Goal: Check status: Check status

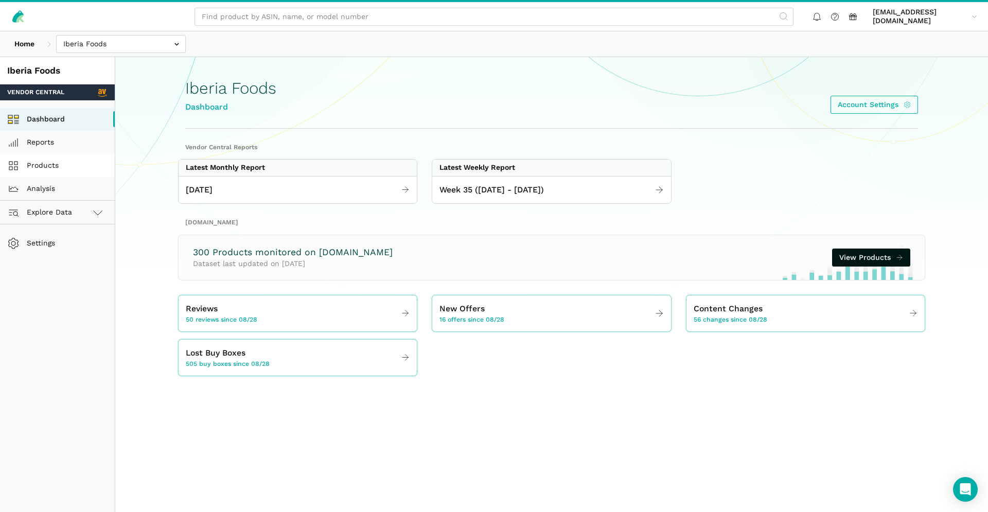
click at [71, 167] on link "Products" at bounding box center [57, 165] width 115 height 23
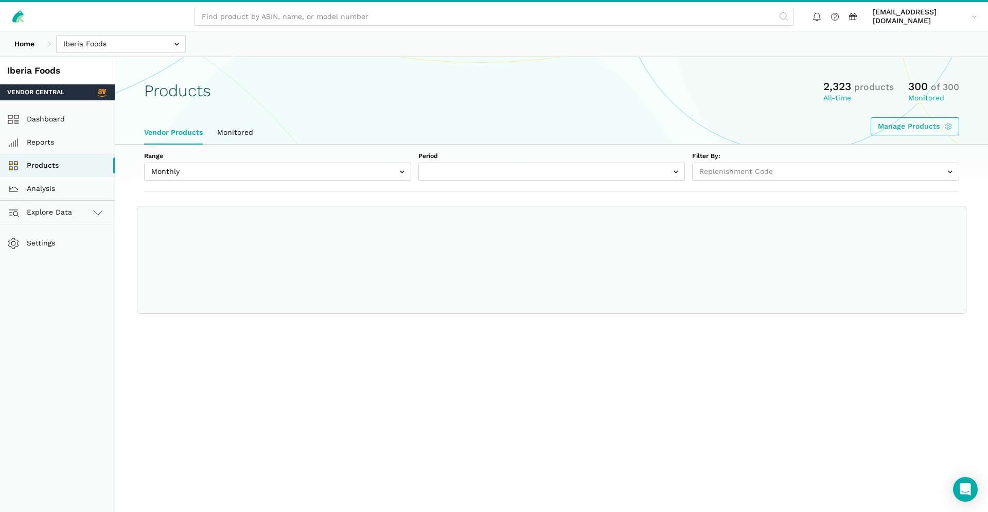
select select
click at [74, 209] on link "Explore Data" at bounding box center [57, 212] width 115 height 23
select select "Monthly|[DATE]"
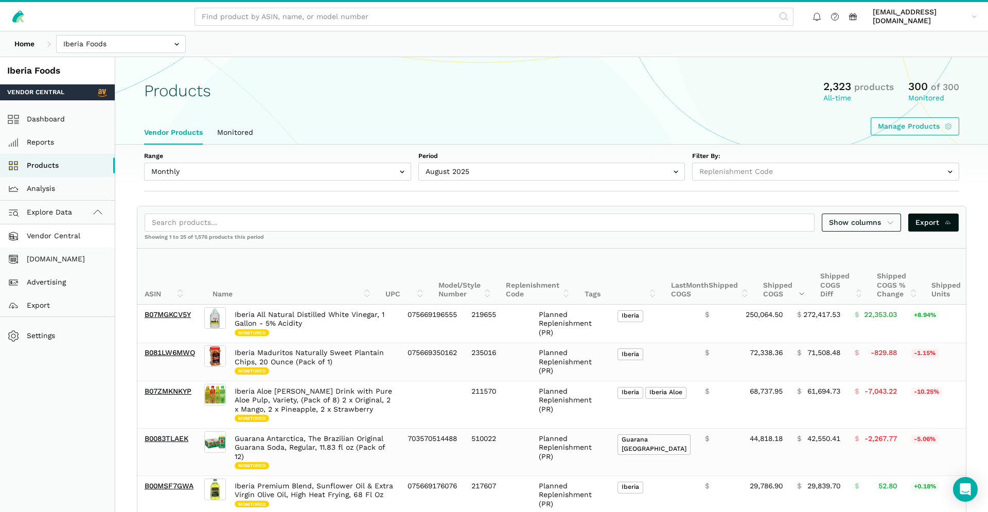
click at [60, 238] on link "Vendor Central" at bounding box center [57, 235] width 115 height 23
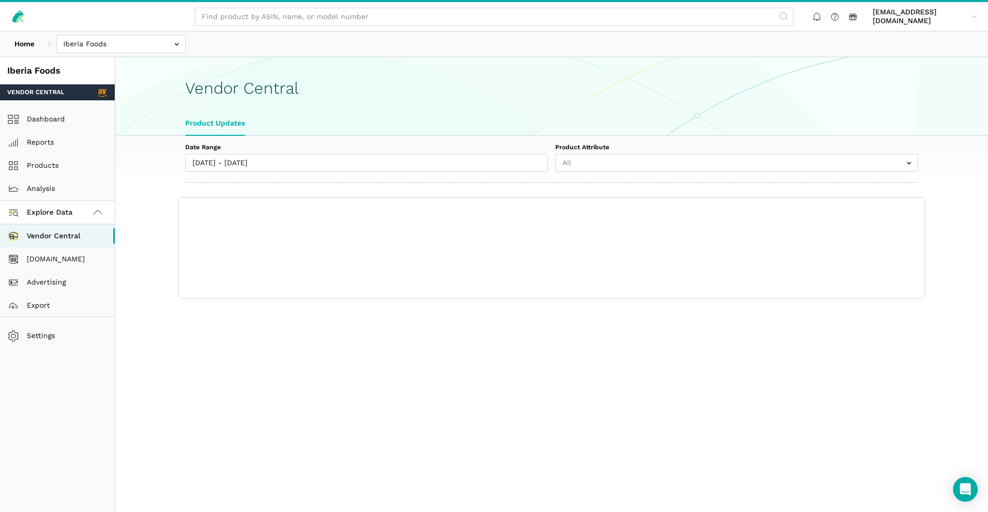
select select "25"
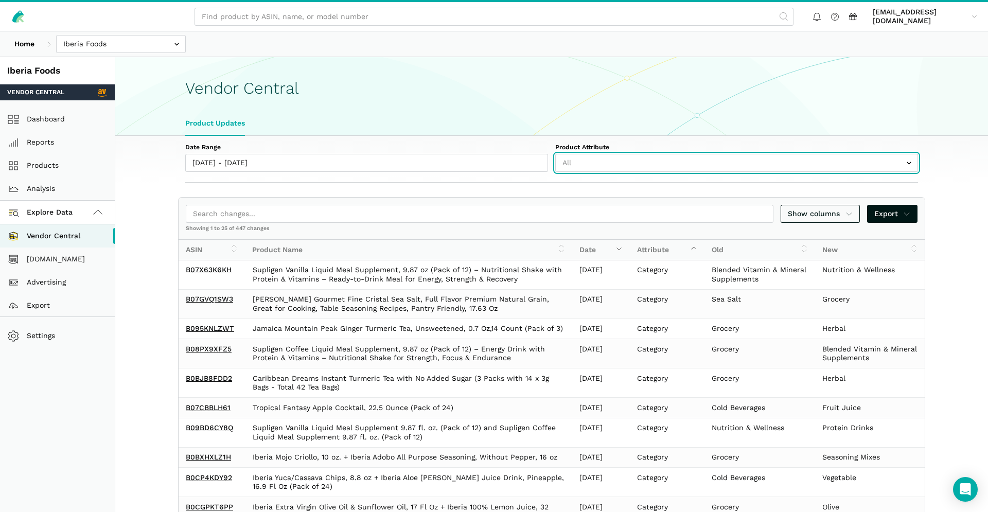
click at [676, 158] on input "text" at bounding box center [737, 163] width 363 height 18
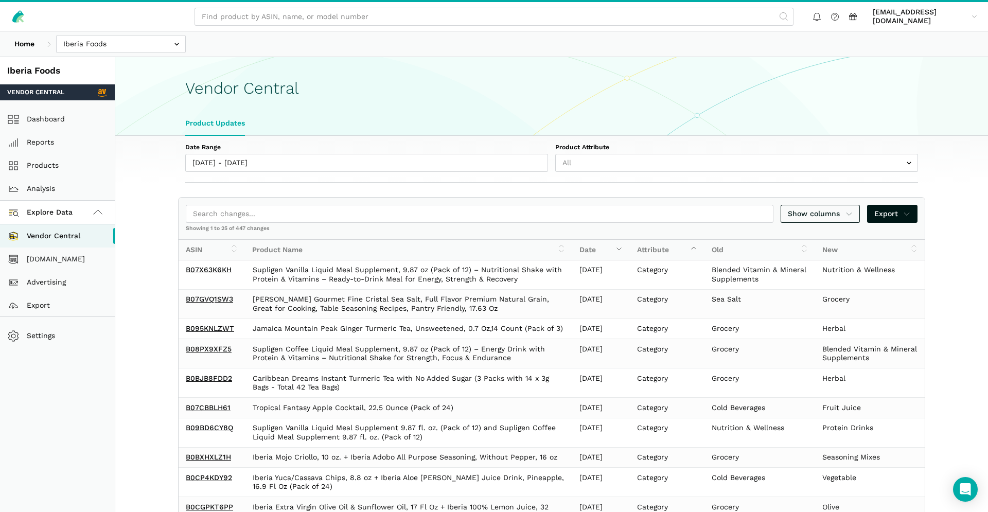
click at [384, 144] on label "Date Range" at bounding box center [366, 147] width 363 height 9
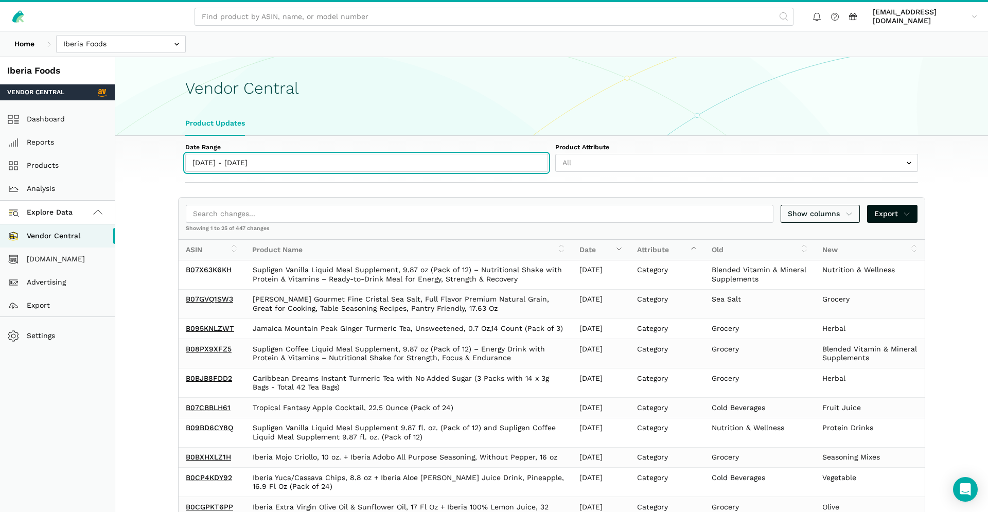
click at [384, 154] on input "08/28/2025 - 09/03/2025" at bounding box center [366, 163] width 363 height 18
type input "08/28/2025"
type input "09/03/2025"
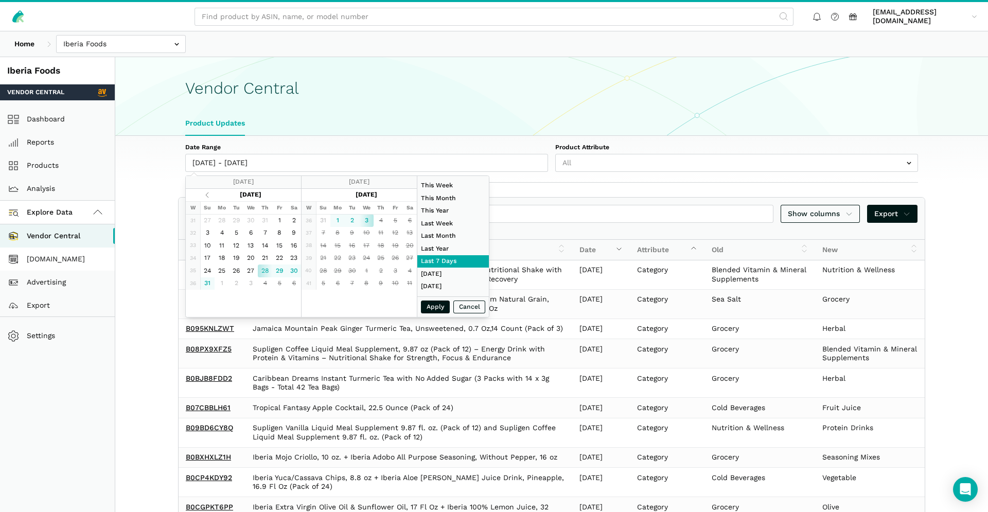
click at [67, 261] on link "[DOMAIN_NAME]" at bounding box center [57, 259] width 115 height 23
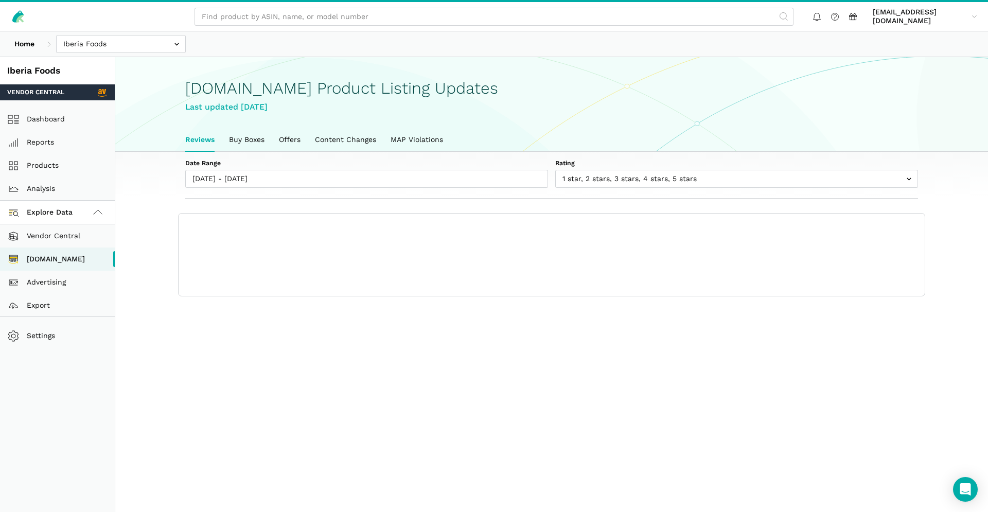
scroll to position [4, 0]
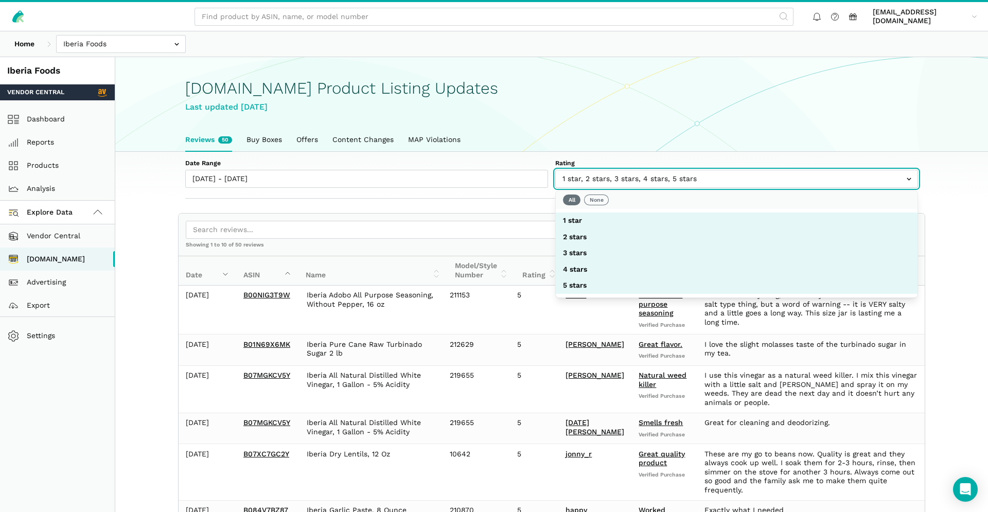
click at [687, 182] on input "text" at bounding box center [737, 179] width 363 height 18
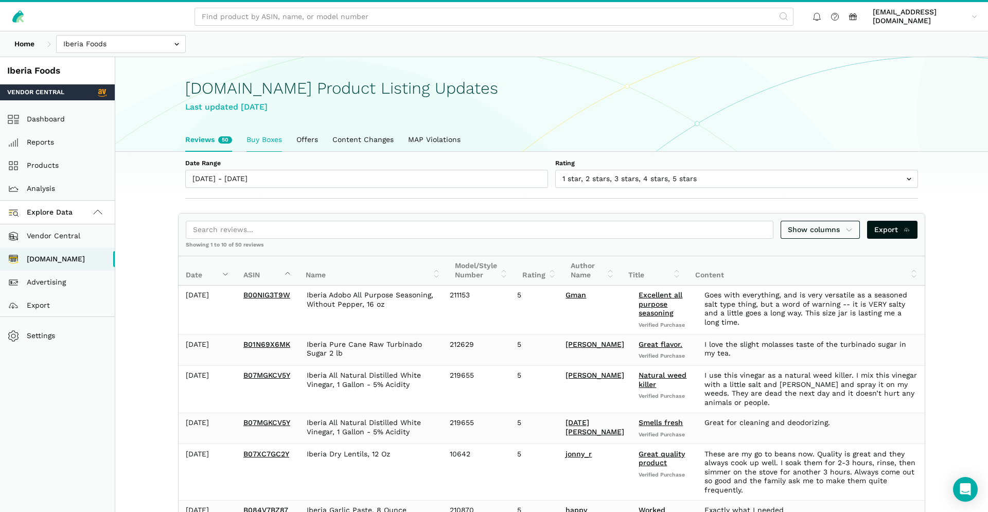
click at [275, 138] on link "Buy Boxes" at bounding box center [264, 140] width 50 height 24
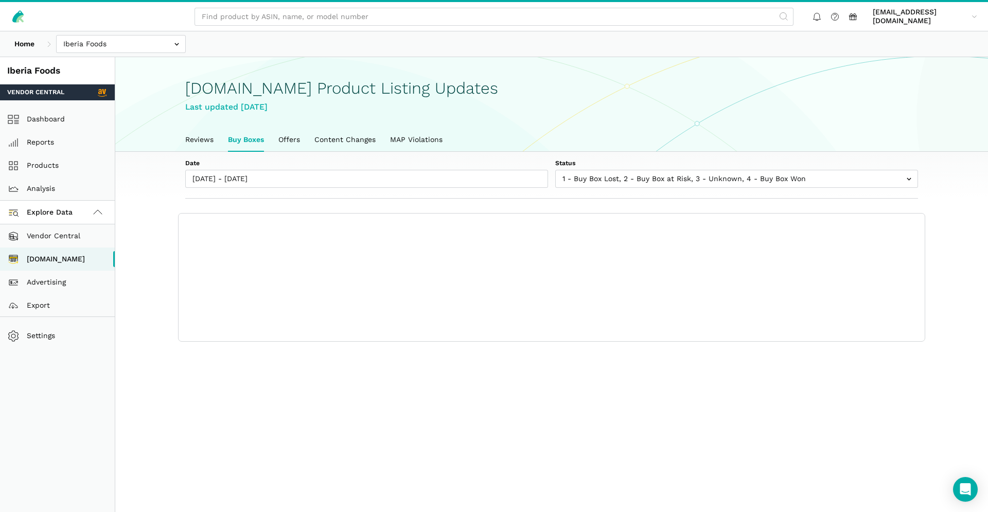
scroll to position [4, 0]
click at [676, 167] on label "Status" at bounding box center [737, 163] width 363 height 9
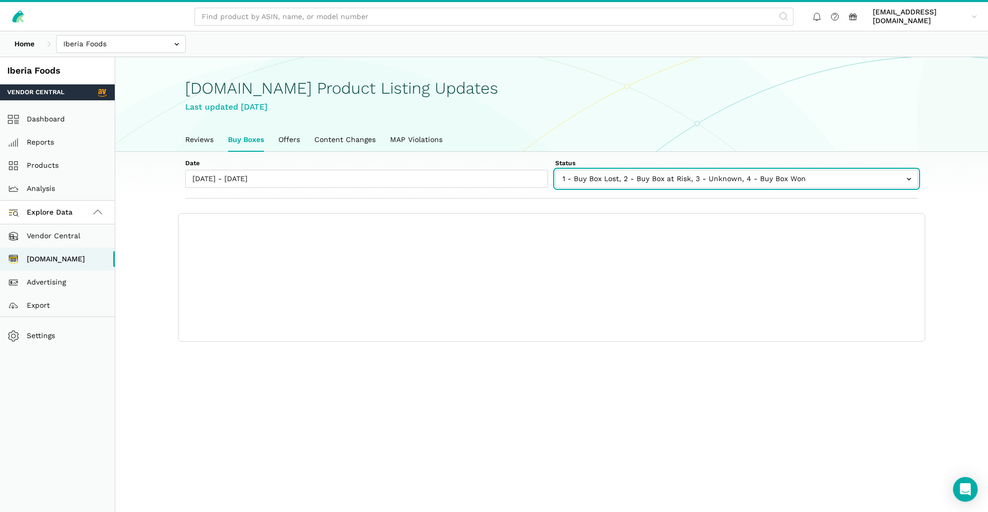
click at [676, 170] on select "1 - Buy Box Lost 2 - Buy Box at Risk 3 - Unknown 4 - Buy Box Won" at bounding box center [737, 173] width 363 height 7
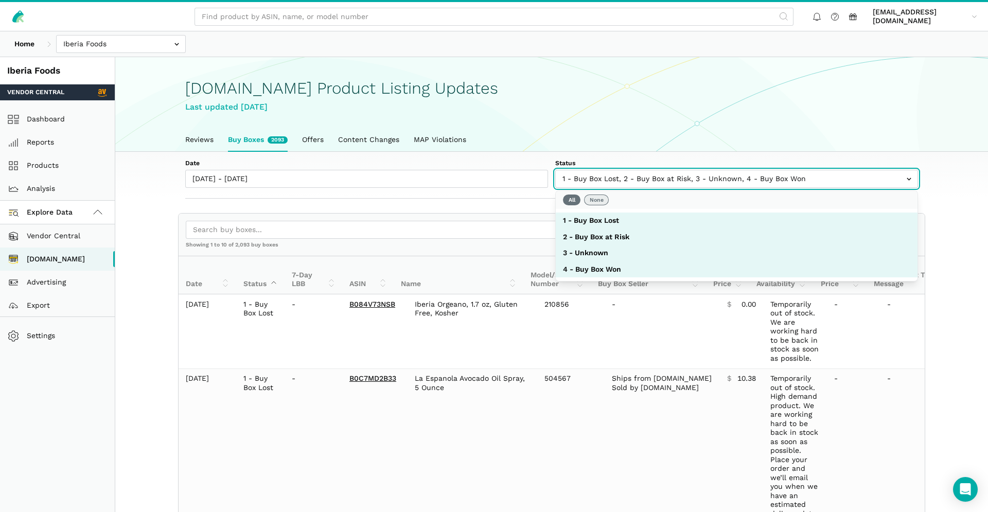
click at [595, 201] on button "None" at bounding box center [596, 200] width 25 height 11
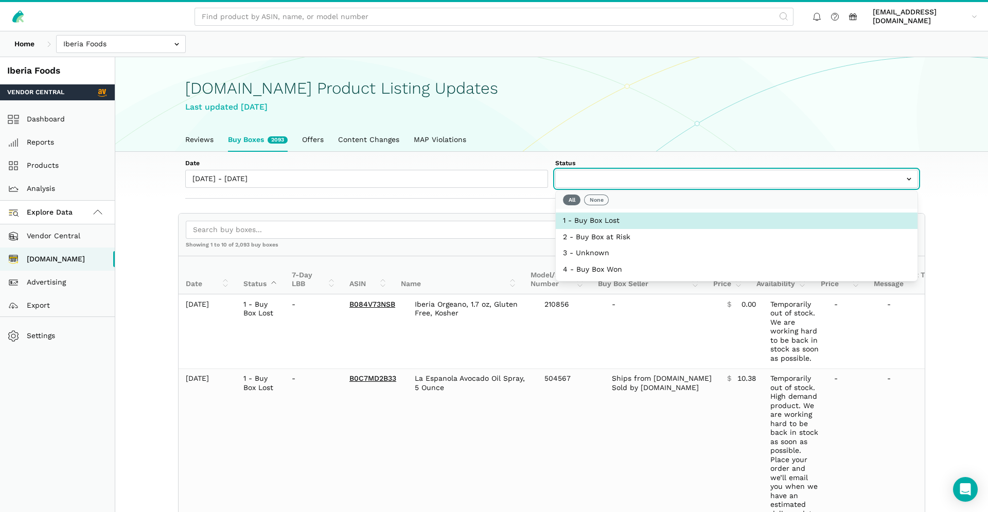
select select "1 - Buy Box Lost"
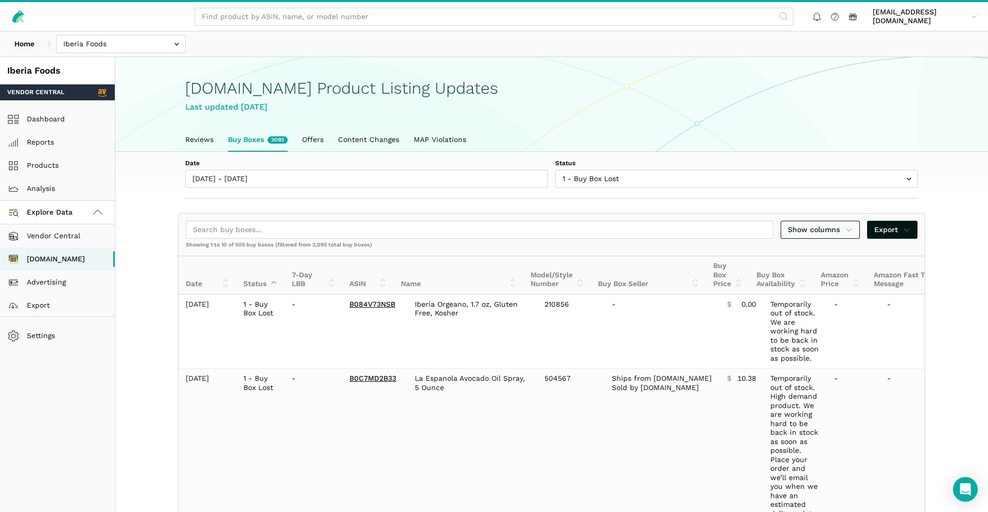
drag, startPoint x: 672, startPoint y: 101, endPoint x: 565, endPoint y: 129, distance: 110.0
click at [672, 101] on div "Last updated September 03, 2025" at bounding box center [551, 107] width 733 height 13
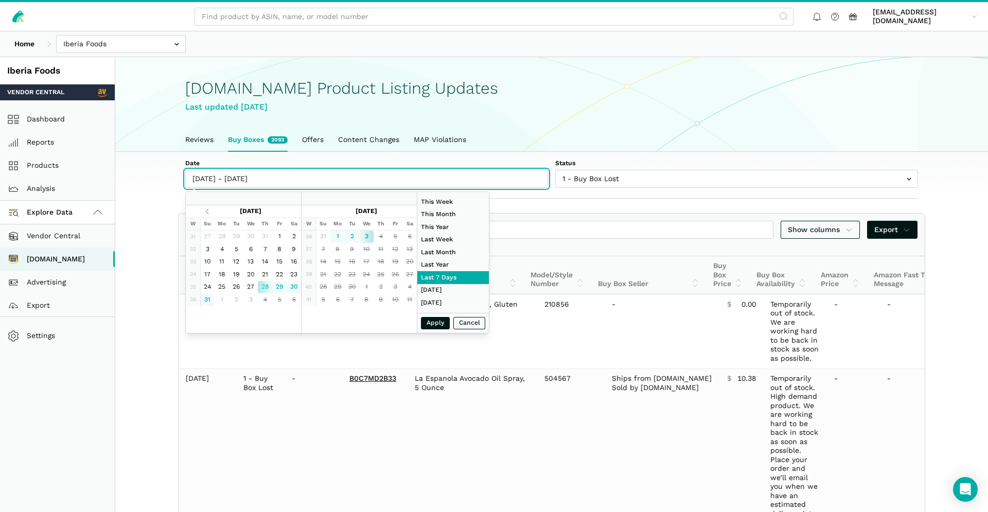
type input "08/28/2025"
type input "09/03/2025"
click at [363, 171] on input "08/28/2025 - 09/03/2025" at bounding box center [366, 179] width 363 height 18
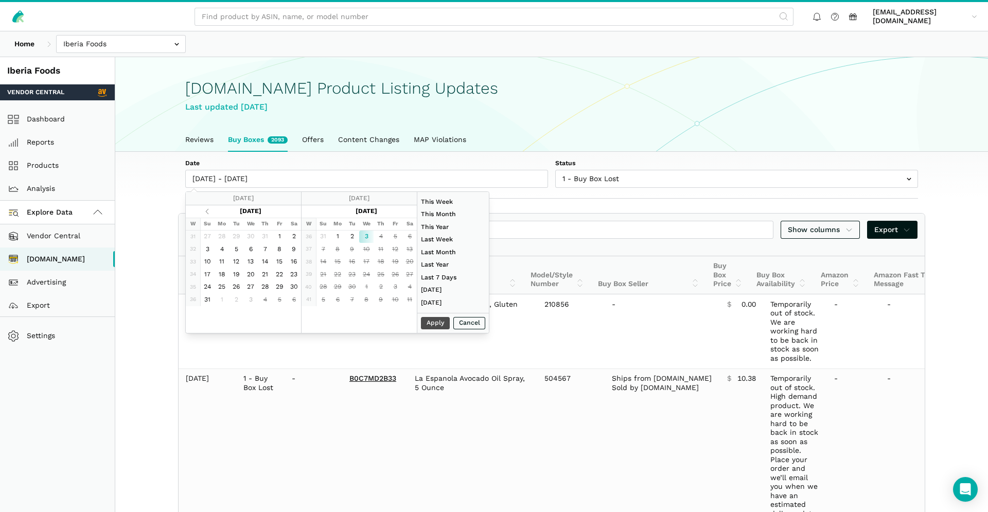
click at [443, 328] on div "Apply Cancel" at bounding box center [454, 323] width 72 height 21
click at [433, 321] on div "Apply Cancel" at bounding box center [454, 323] width 72 height 21
click at [430, 326] on div "Apply Cancel" at bounding box center [454, 323] width 72 height 21
click at [431, 326] on div "Apply Cancel" at bounding box center [454, 323] width 72 height 21
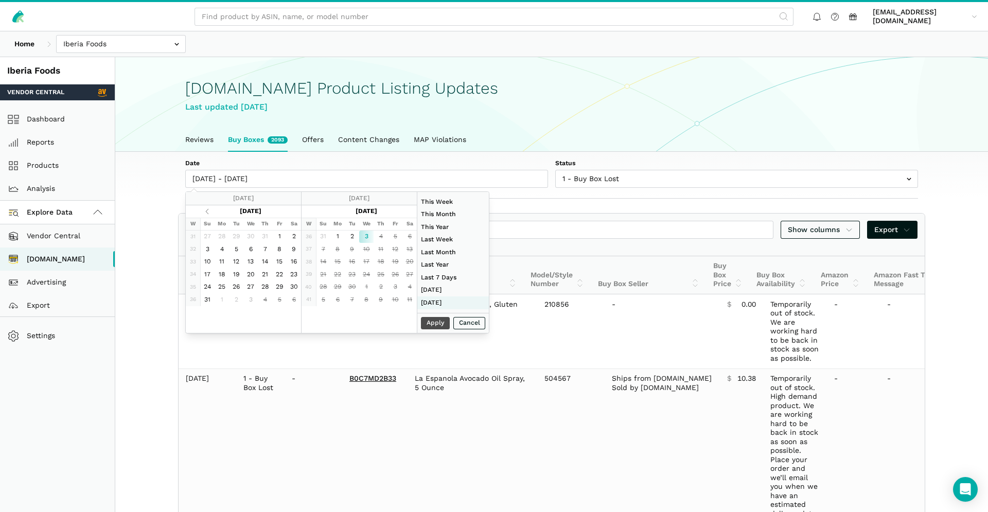
type input "07/01/2025"
type input "07/31/2025"
type input "08/17/2025"
type input "08/23/2025"
type input "08/28/2025"
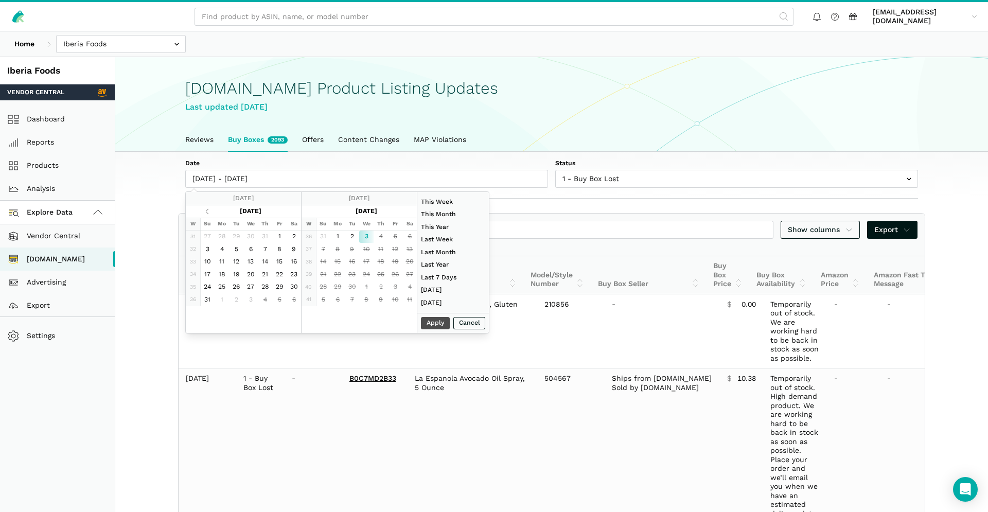
type input "09/03/2025"
type input "09/01/2025"
type input "09/03/2025"
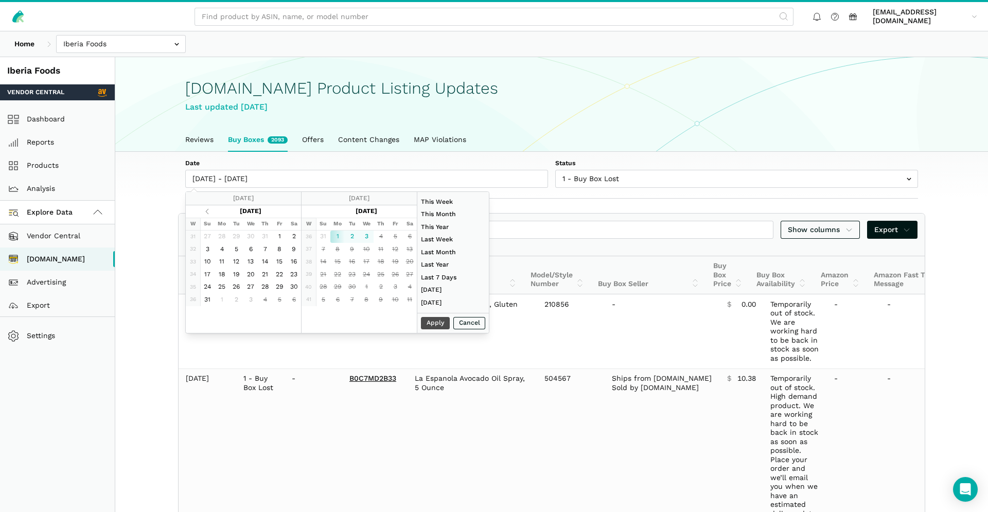
type input "07/01/2025"
type input "07/31/2025"
type input "09/01/2025"
type input "09/03/2025"
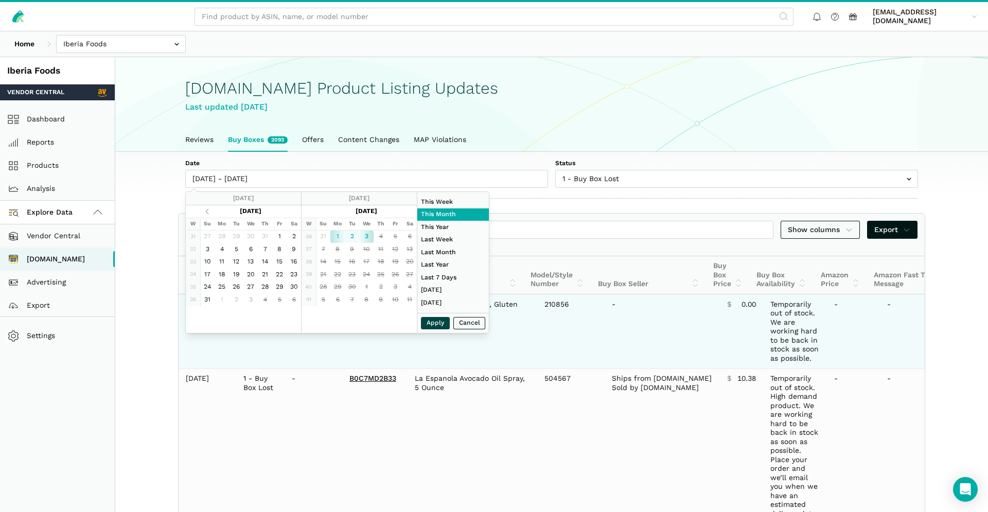
drag, startPoint x: 435, startPoint y: 326, endPoint x: 441, endPoint y: 327, distance: 6.2
click at [435, 326] on button "Apply" at bounding box center [435, 323] width 29 height 13
type input "09/01/2025 - 09/03/2025"
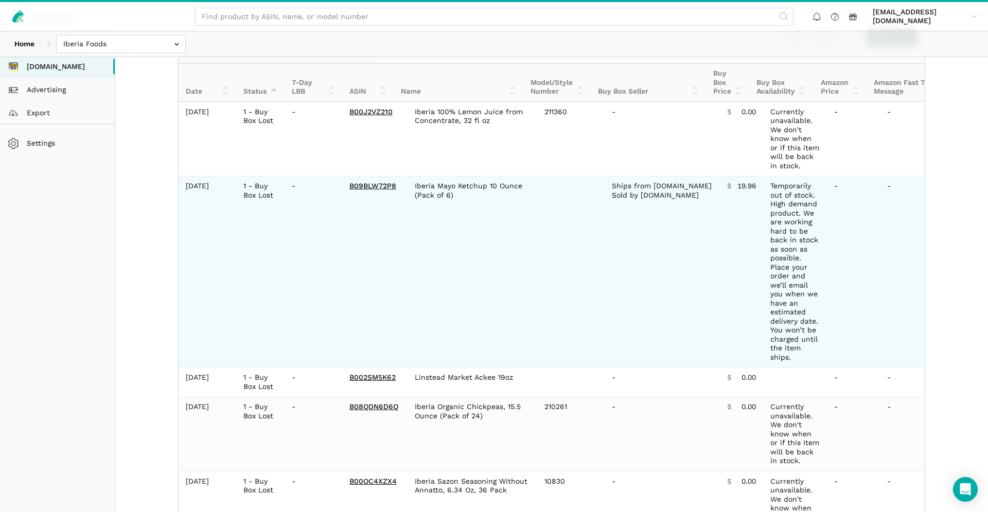
scroll to position [240, 0]
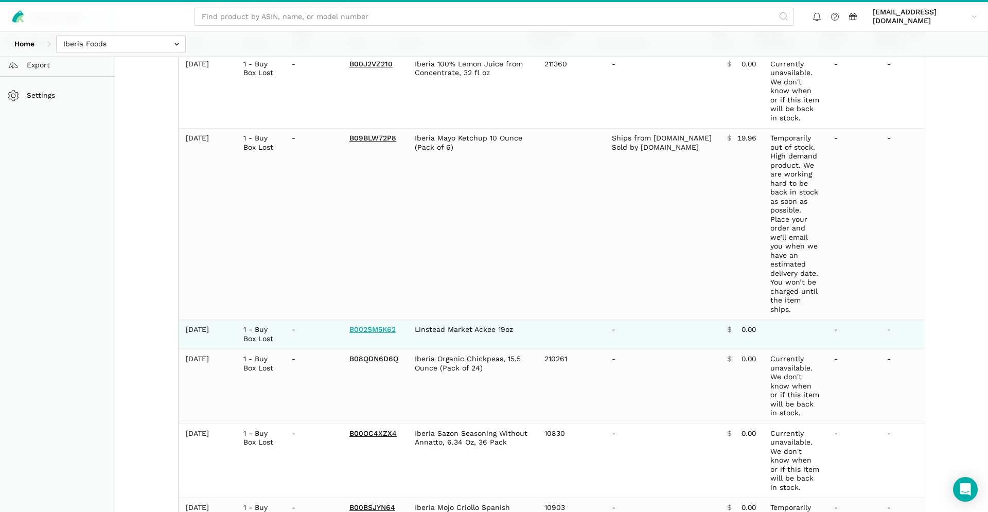
click at [386, 327] on link "B002SM5K62" at bounding box center [373, 329] width 46 height 8
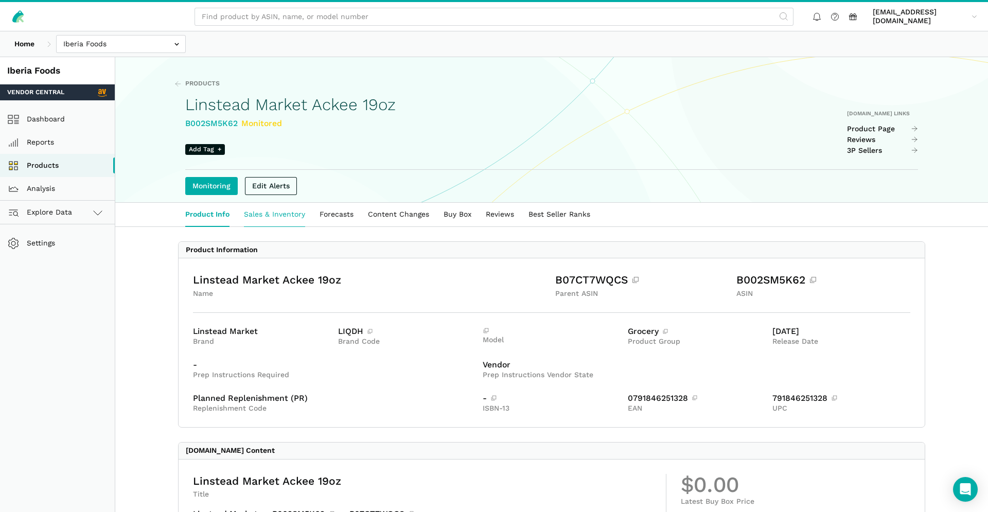
drag, startPoint x: 240, startPoint y: 215, endPoint x: 245, endPoint y: 216, distance: 5.2
click at [240, 215] on link "Sales & Inventory" at bounding box center [275, 215] width 76 height 24
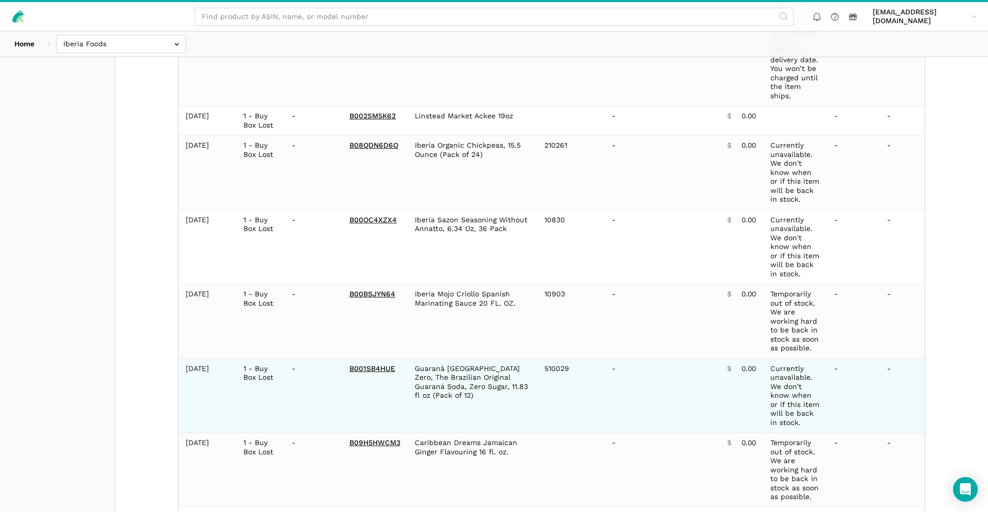
scroll to position [588, 0]
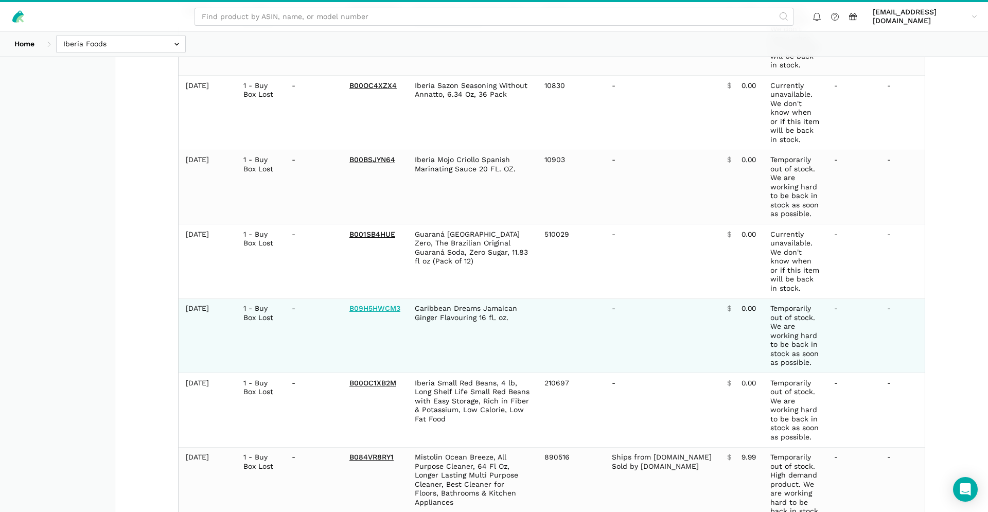
click at [391, 307] on link "B09H5HWCM3" at bounding box center [375, 308] width 51 height 8
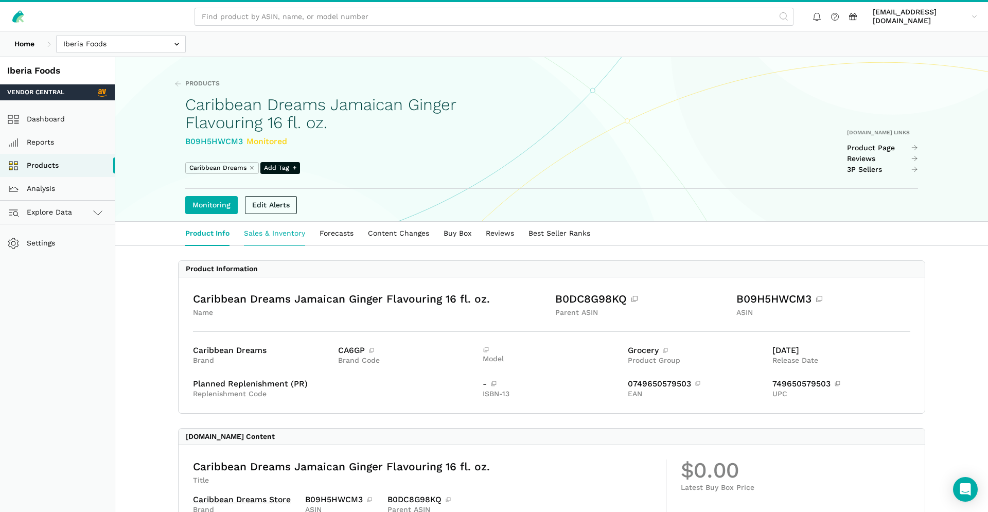
drag, startPoint x: 285, startPoint y: 233, endPoint x: 290, endPoint y: 234, distance: 5.3
click at [285, 233] on link "Sales & Inventory" at bounding box center [275, 234] width 76 height 24
click at [867, 145] on link "Product Page" at bounding box center [883, 148] width 72 height 9
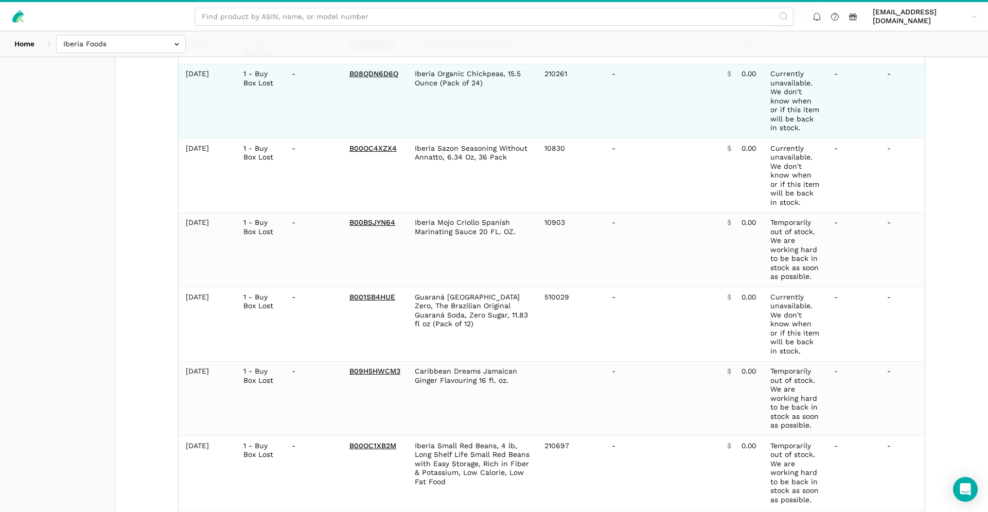
scroll to position [770, 0]
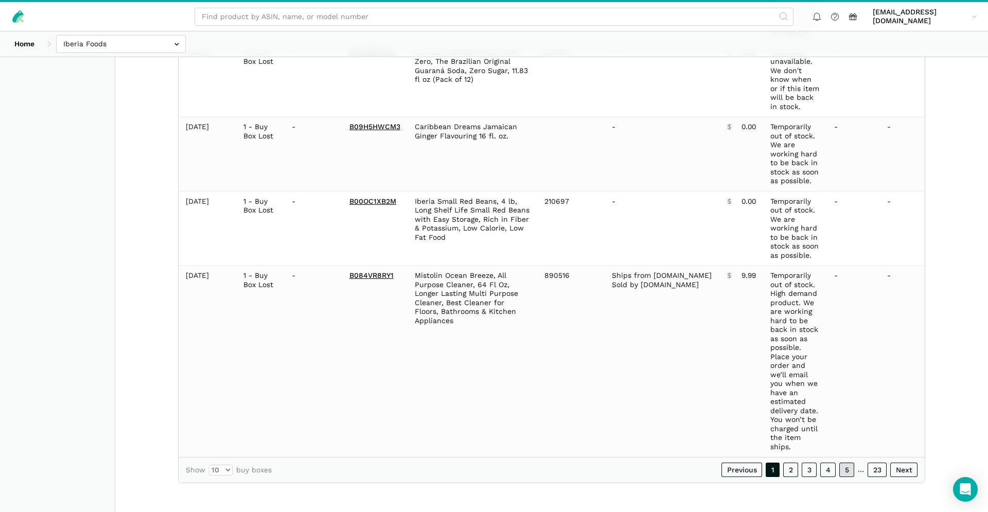
click at [847, 476] on link "5" at bounding box center [847, 470] width 15 height 14
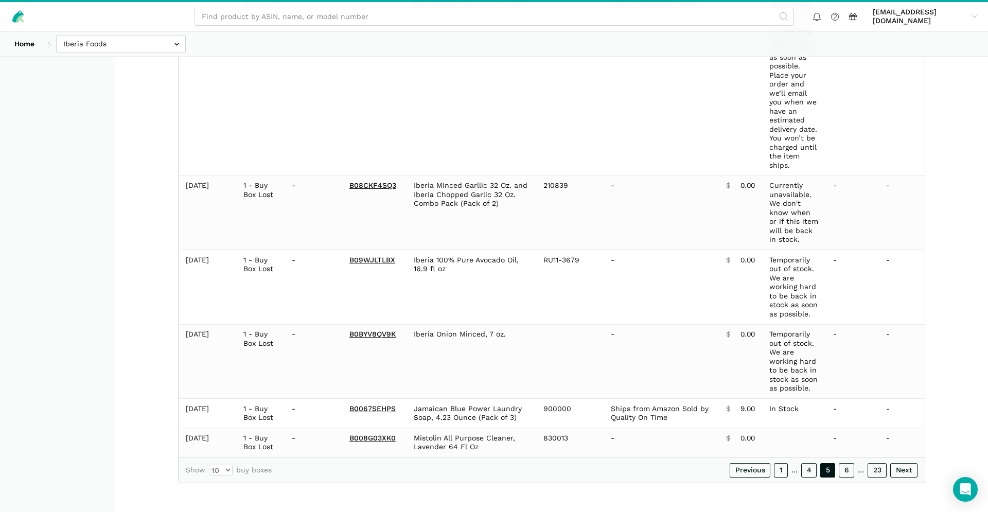
scroll to position [563, 0]
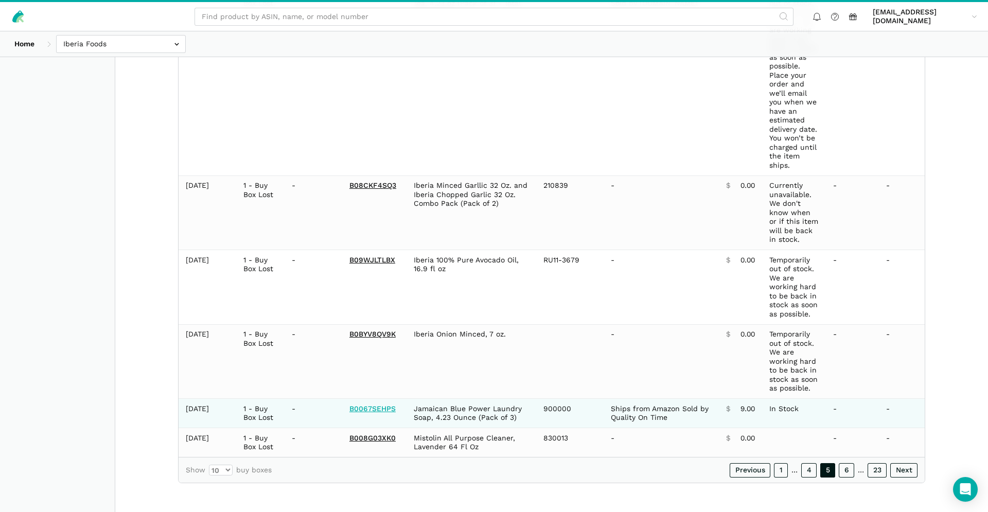
click at [378, 409] on link "B0067SEHPS" at bounding box center [373, 409] width 46 height 8
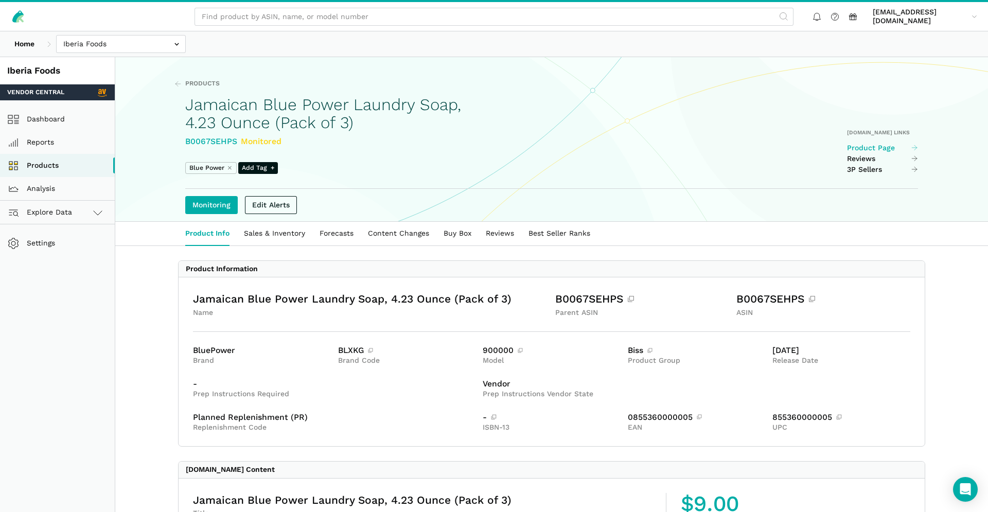
click at [867, 147] on link "Product Page" at bounding box center [883, 148] width 72 height 9
